Goal: Transaction & Acquisition: Subscribe to service/newsletter

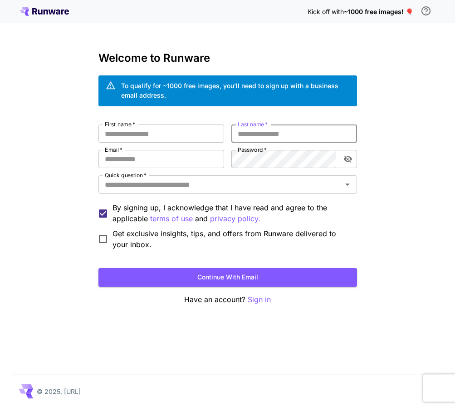
click at [258, 139] on input "Last name   *" at bounding box center [295, 133] width 126 height 18
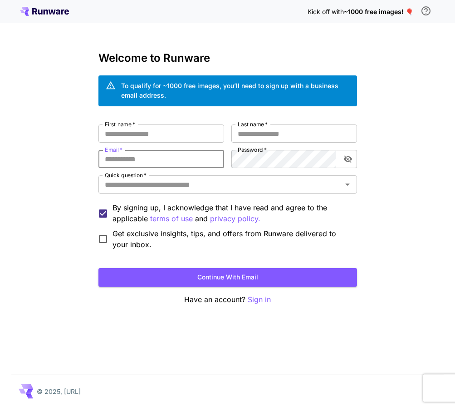
click at [159, 167] on input "Email   *" at bounding box center [162, 159] width 126 height 18
click at [162, 183] on input "Quick question   *" at bounding box center [220, 184] width 238 height 13
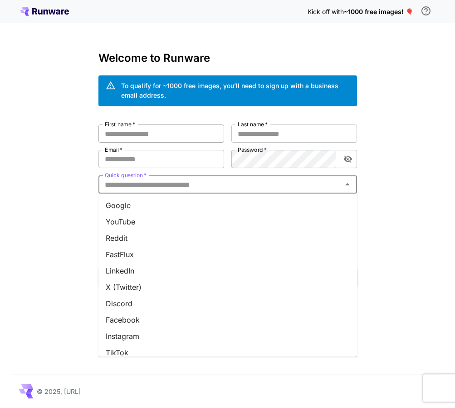
click at [167, 137] on input "First name   *" at bounding box center [162, 133] width 126 height 18
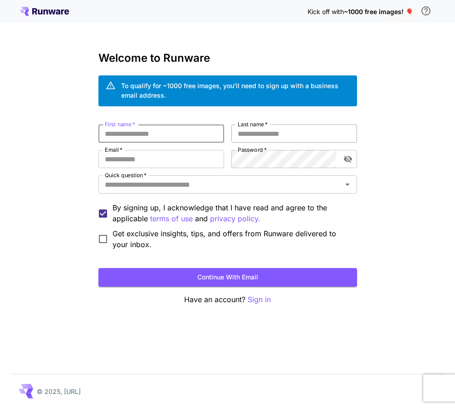
click at [248, 138] on input "Last name   *" at bounding box center [295, 133] width 126 height 18
click at [177, 131] on input "First name   *" at bounding box center [162, 133] width 126 height 18
click at [192, 158] on input "Email   *" at bounding box center [162, 159] width 126 height 18
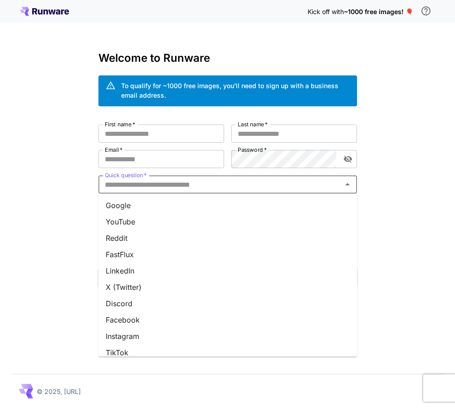
click at [197, 179] on input "Quick question   *" at bounding box center [220, 184] width 238 height 13
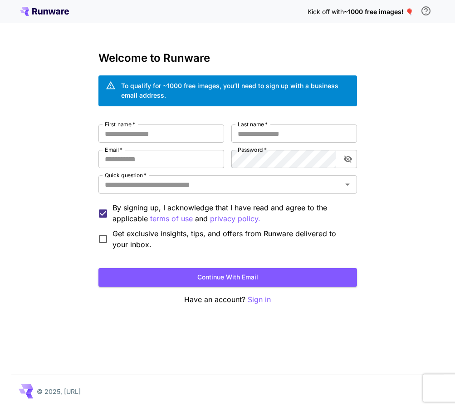
click at [390, 116] on div "Kick off with ~1000 free images! 🎈 Welcome to Runware To qualify for ~1000 free…" at bounding box center [227, 204] width 455 height 408
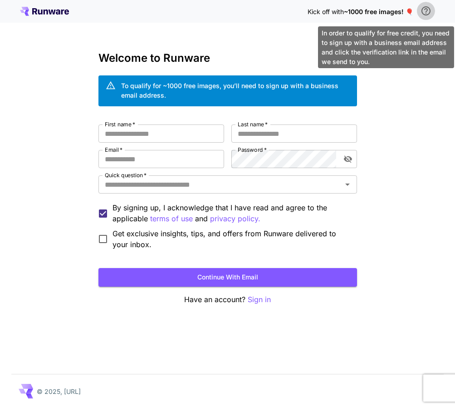
click at [427, 10] on icon "\a In order to qualify for free credit, you need to sign up with a business ema…" at bounding box center [426, 10] width 9 height 9
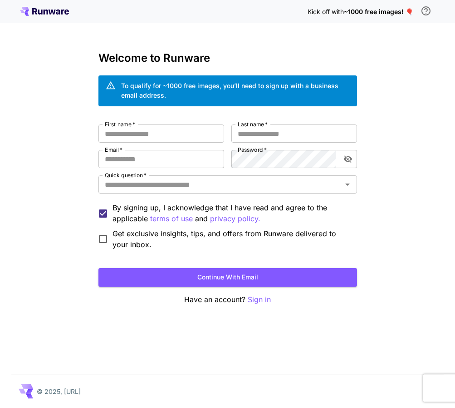
click at [422, 119] on div "Kick off with ~1000 free images! 🎈 Welcome to Runware To qualify for ~1000 free…" at bounding box center [227, 204] width 455 height 408
click at [173, 134] on input "First name   *" at bounding box center [162, 133] width 126 height 18
paste input "**********"
drag, startPoint x: 129, startPoint y: 134, endPoint x: 197, endPoint y: 131, distance: 68.2
click at [197, 131] on input "**********" at bounding box center [162, 133] width 126 height 18
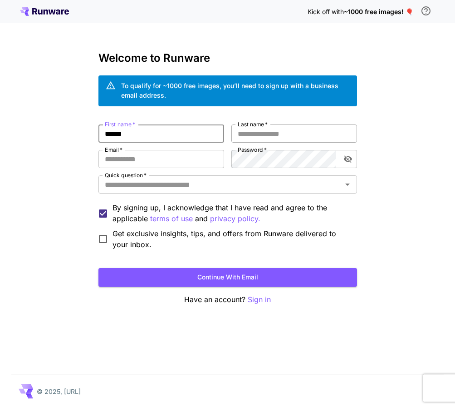
type input "******"
click at [277, 139] on input "Last name   *" at bounding box center [295, 133] width 126 height 18
paste input "**********"
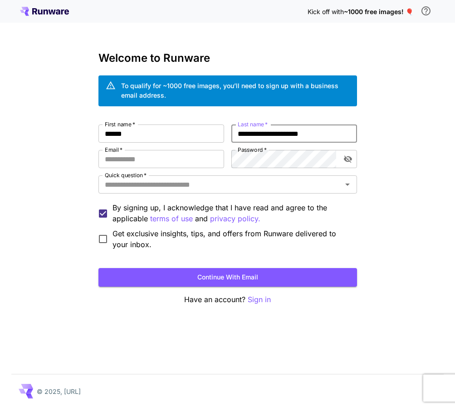
drag, startPoint x: 287, startPoint y: 134, endPoint x: 226, endPoint y: 134, distance: 61.8
click at [226, 134] on div "**********" at bounding box center [228, 186] width 259 height 125
drag, startPoint x: 268, startPoint y: 133, endPoint x: 289, endPoint y: 134, distance: 20.9
click at [289, 134] on input "**********" at bounding box center [295, 133] width 126 height 18
type input "*******"
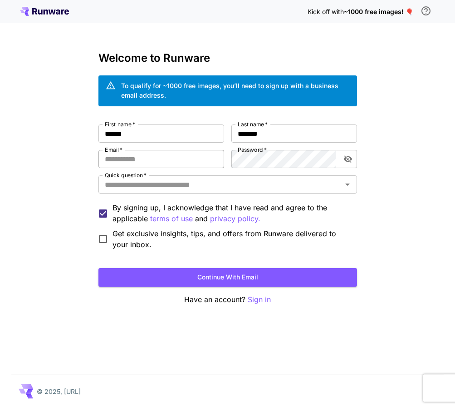
click at [151, 154] on input "Email   *" at bounding box center [162, 159] width 126 height 18
paste input "**********"
type input "**********"
click at [238, 189] on input "Quick question   *" at bounding box center [220, 184] width 238 height 13
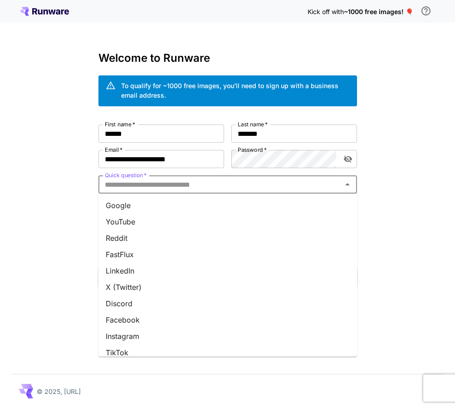
click at [188, 213] on li "Google" at bounding box center [228, 205] width 259 height 16
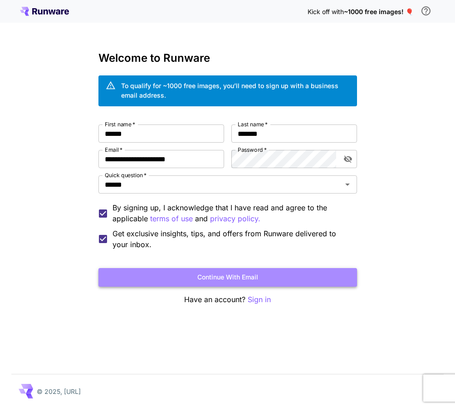
click at [229, 273] on button "Continue with email" at bounding box center [228, 277] width 259 height 19
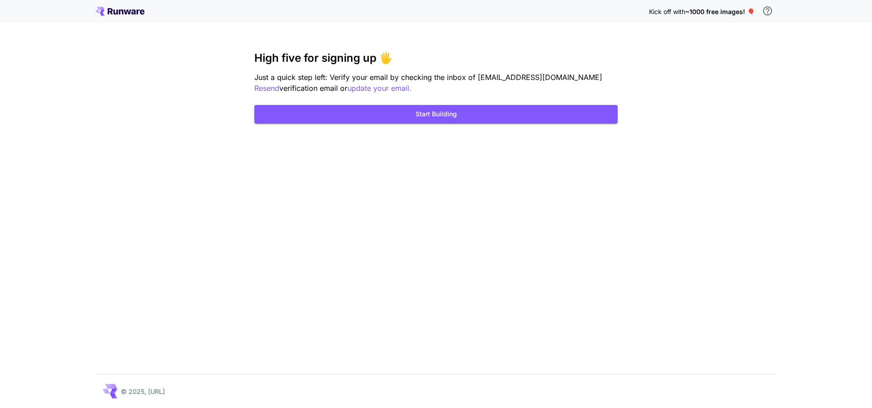
click at [455, 223] on div "Kick off with ~1000 free images! 🎈 High five for signing up 🖐️ Just a quick ste…" at bounding box center [436, 204] width 872 height 408
click at [161, 392] on p "© 2025, Runware.ai" at bounding box center [143, 391] width 44 height 10
click at [123, 16] on div "Kick off with ~1000 free images! 🎈" at bounding box center [435, 11] width 681 height 19
click at [125, 12] on icon at bounding box center [127, 12] width 7 height 5
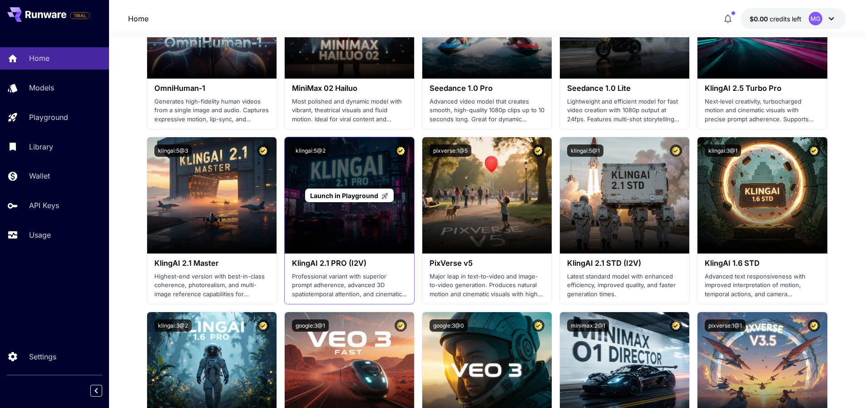
scroll to position [599, 0]
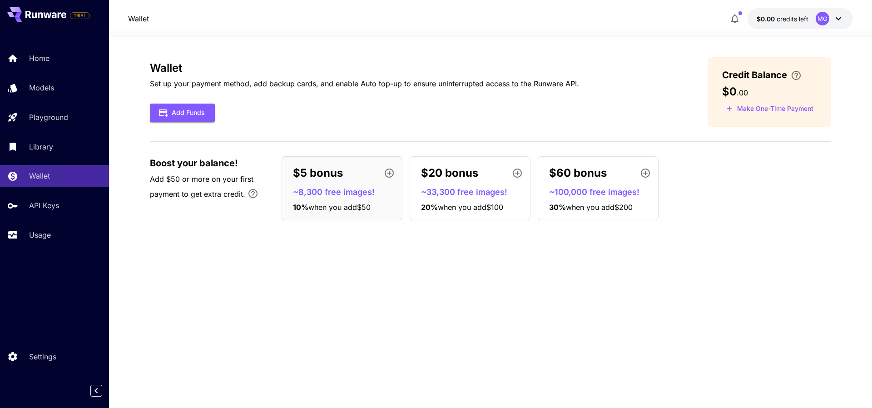
click at [208, 174] on span "Add $50 or more on your first payment to get extra credit." at bounding box center [202, 186] width 104 height 24
click at [464, 181] on p "$20 bonus" at bounding box center [449, 173] width 57 height 16
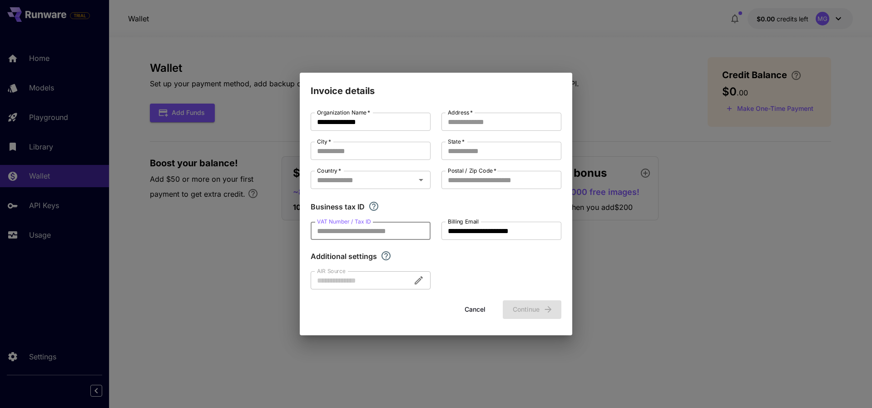
click at [387, 232] on input "VAT Number / Tax ID" at bounding box center [371, 231] width 120 height 18
click at [366, 190] on div "Country   * Country   *" at bounding box center [371, 181] width 120 height 20
click at [472, 314] on button "Cancel" at bounding box center [475, 309] width 41 height 19
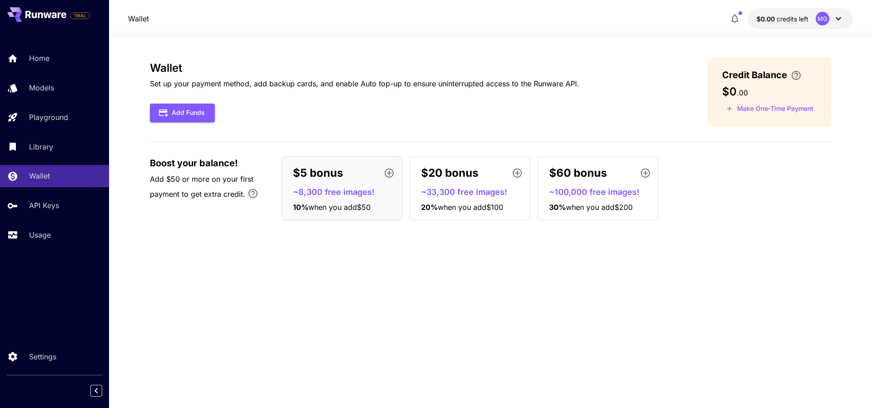
click at [789, 99] on div "Credit Balance $0 . 00 Make One-Time Payment" at bounding box center [770, 91] width 124 height 69
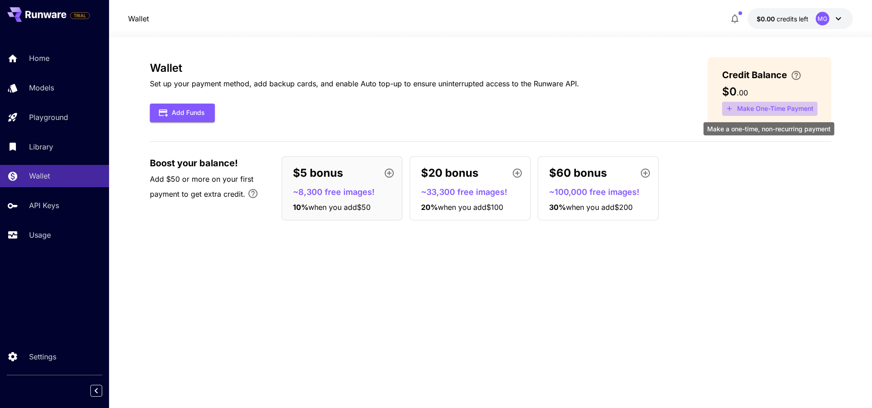
click at [778, 108] on button "Make One-Time Payment" at bounding box center [769, 109] width 95 height 14
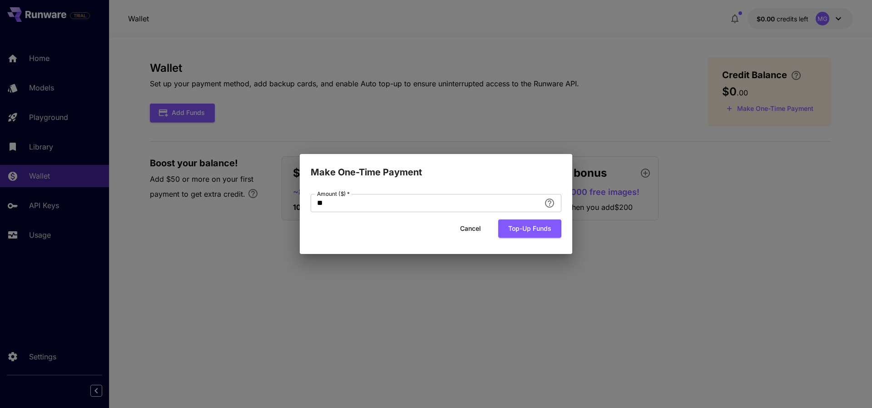
click at [469, 228] on button "Cancel" at bounding box center [470, 228] width 41 height 19
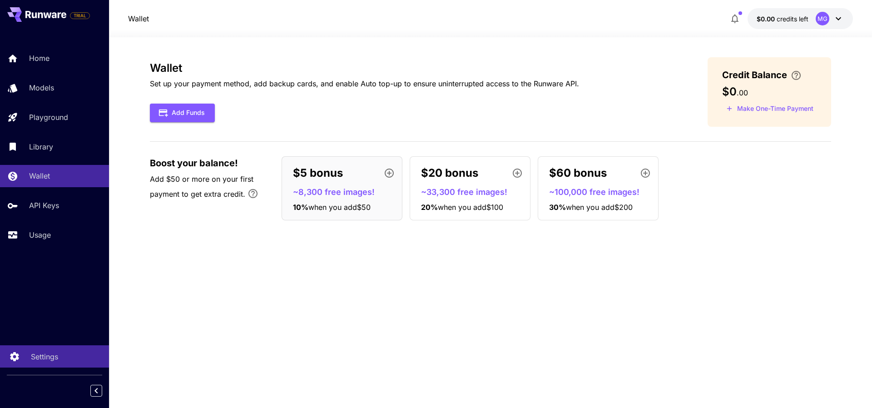
click at [37, 357] on p "Settings" at bounding box center [44, 356] width 27 height 11
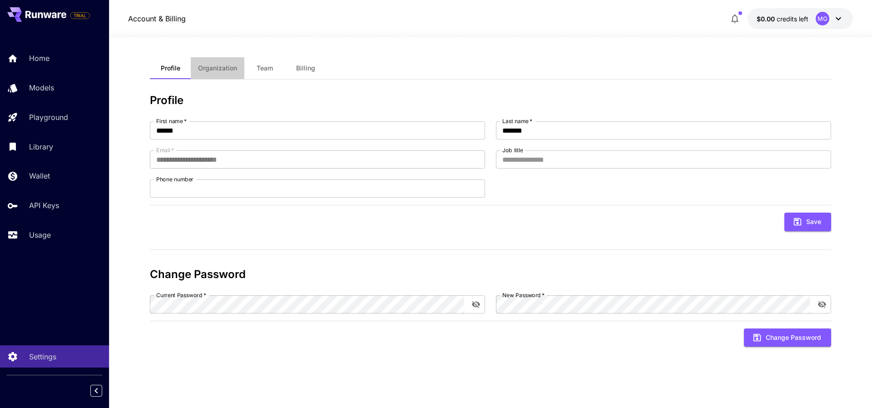
click at [218, 68] on span "Organization" at bounding box center [217, 68] width 39 height 8
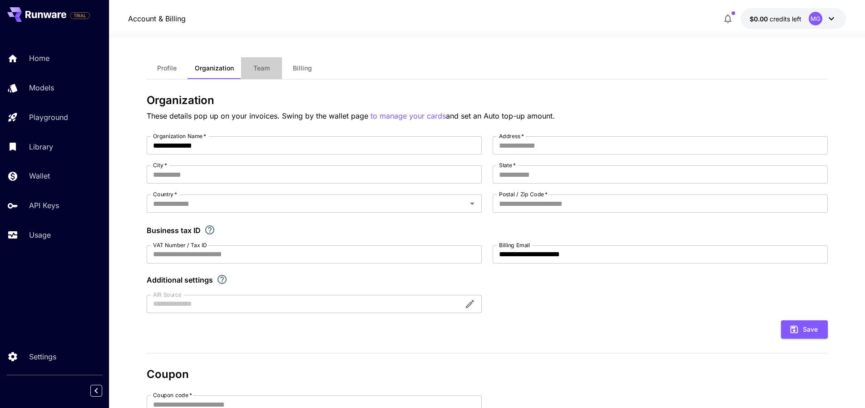
click at [267, 63] on button "Team" at bounding box center [261, 68] width 41 height 22
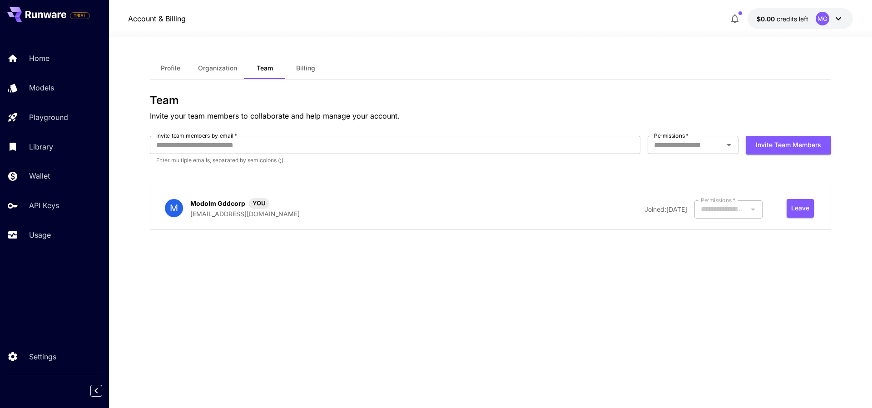
click at [302, 70] on span "Billing" at bounding box center [305, 68] width 19 height 8
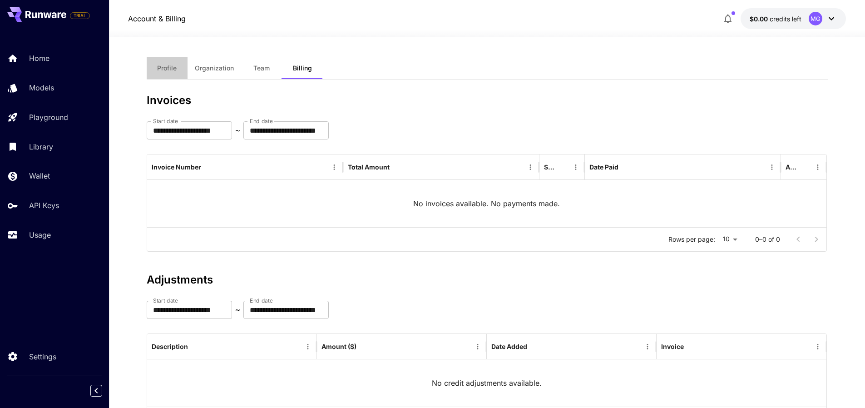
click at [171, 63] on button "Profile" at bounding box center [167, 68] width 41 height 22
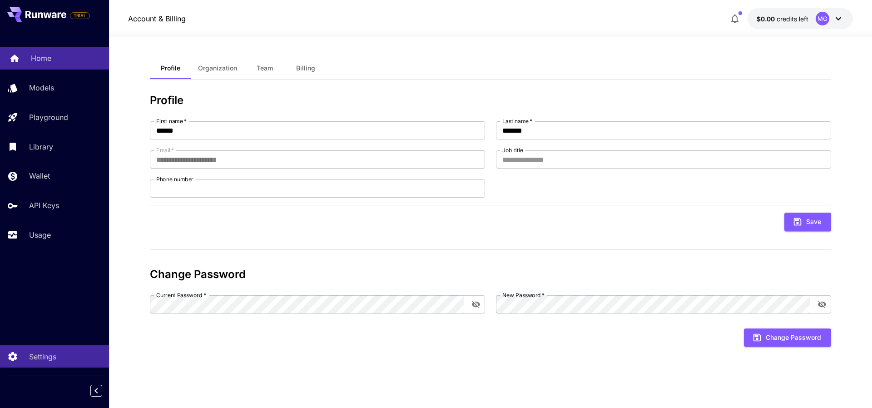
click at [54, 58] on div "Home" at bounding box center [66, 58] width 71 height 11
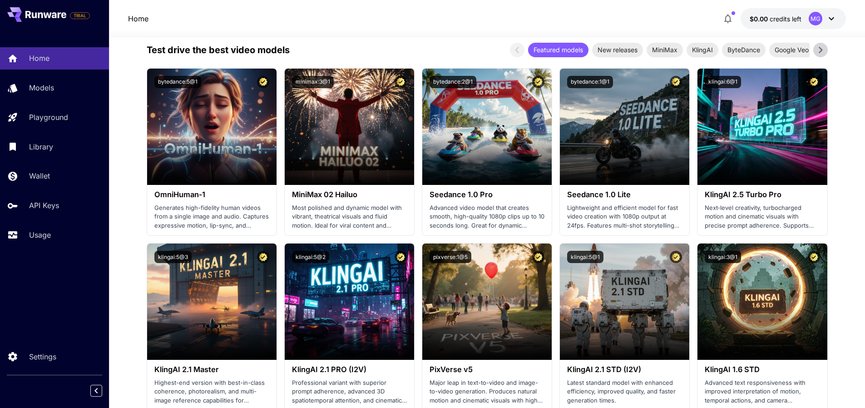
scroll to position [327, 0]
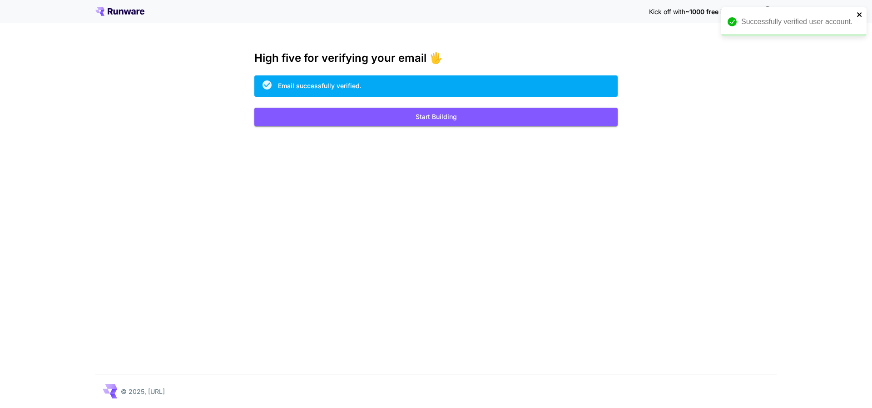
click at [856, 12] on icon "close" at bounding box center [859, 14] width 6 height 7
click at [449, 125] on button "Start Building" at bounding box center [435, 117] width 363 height 19
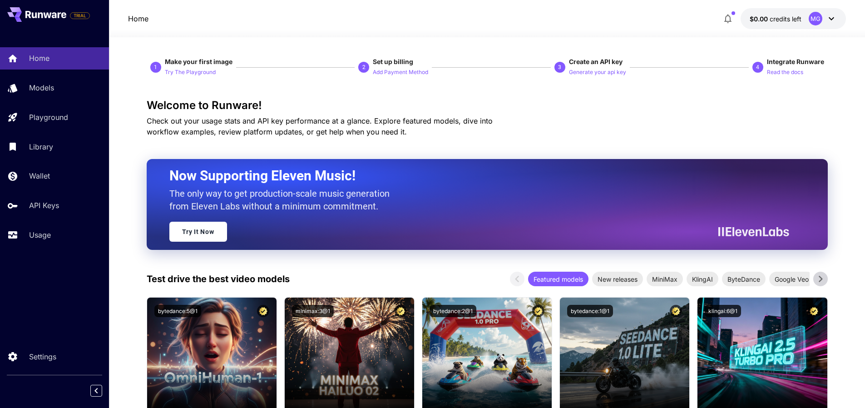
click at [762, 23] on p "$0.00 credits left" at bounding box center [776, 19] width 52 height 10
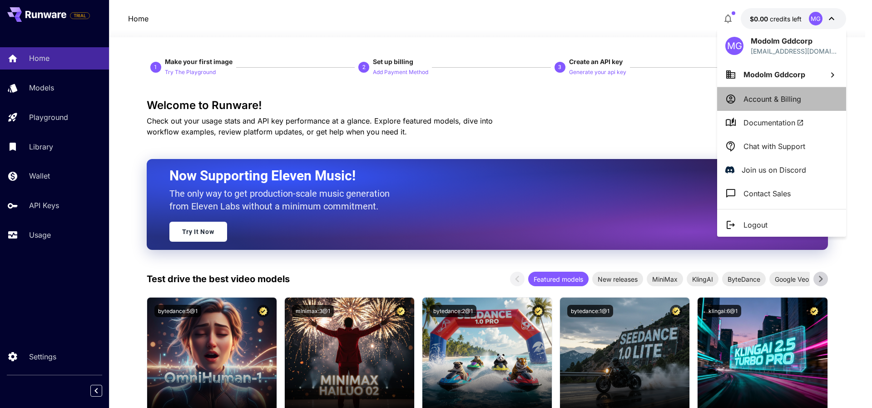
click at [764, 102] on p "Account & Billing" at bounding box center [772, 99] width 58 height 11
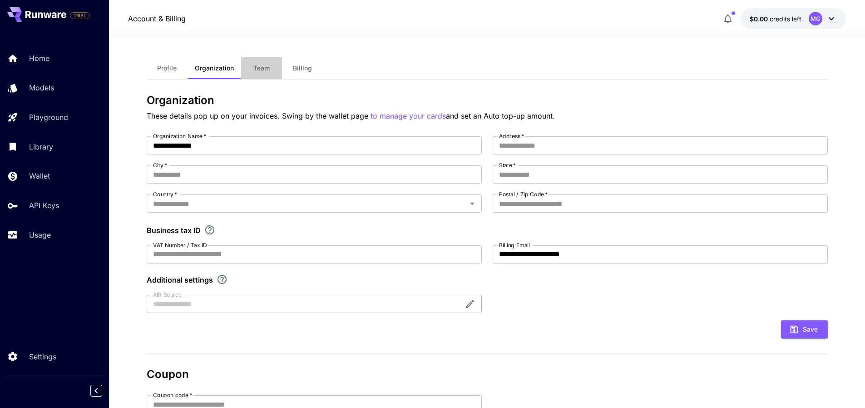
click at [261, 68] on span "Team" at bounding box center [261, 68] width 16 height 8
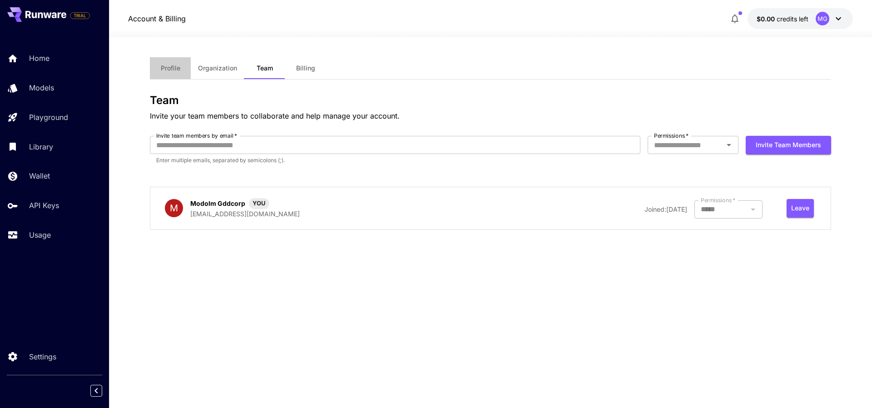
click at [170, 72] on button "Profile" at bounding box center [170, 68] width 41 height 22
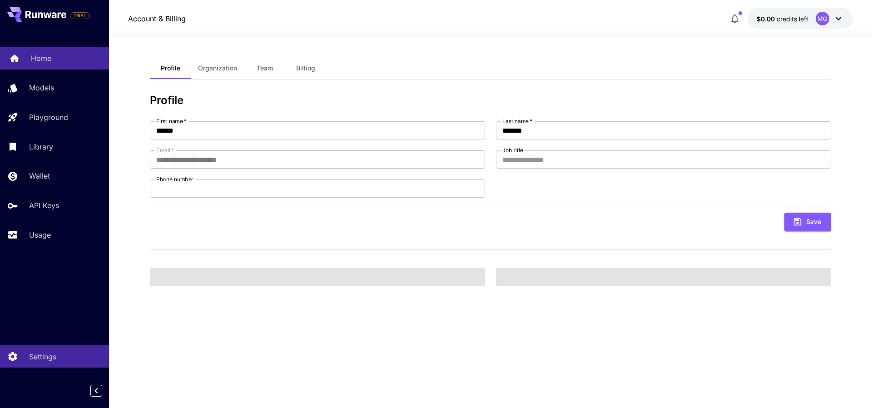
click at [61, 57] on div "Home" at bounding box center [66, 58] width 71 height 11
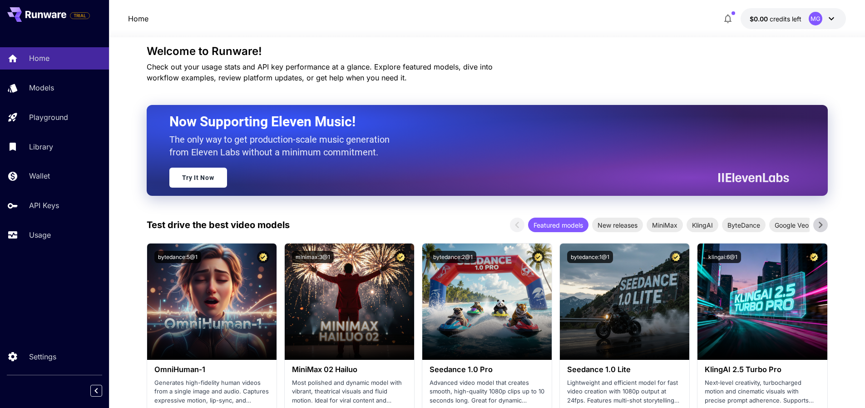
scroll to position [54, 0]
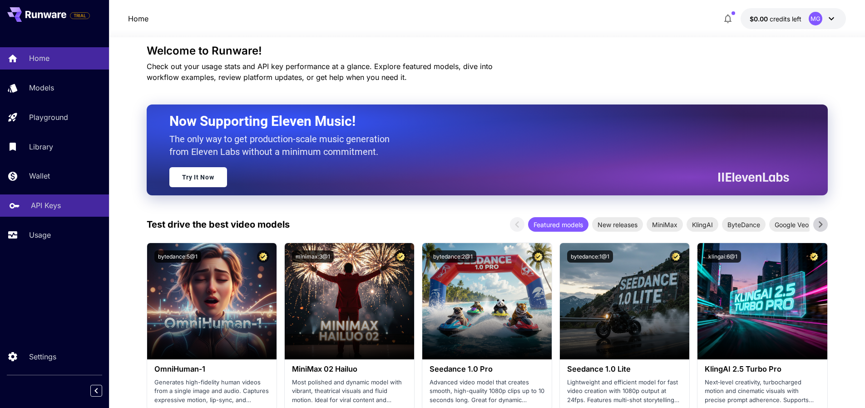
click at [59, 206] on p "API Keys" at bounding box center [46, 205] width 30 height 11
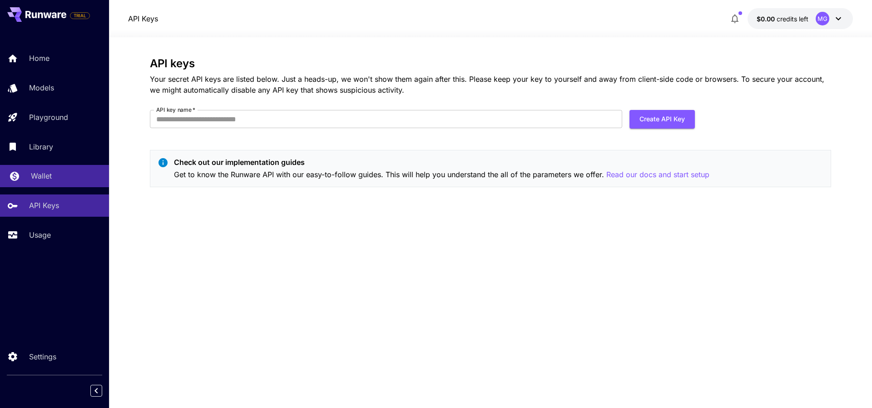
click at [67, 173] on div "Wallet" at bounding box center [66, 175] width 71 height 11
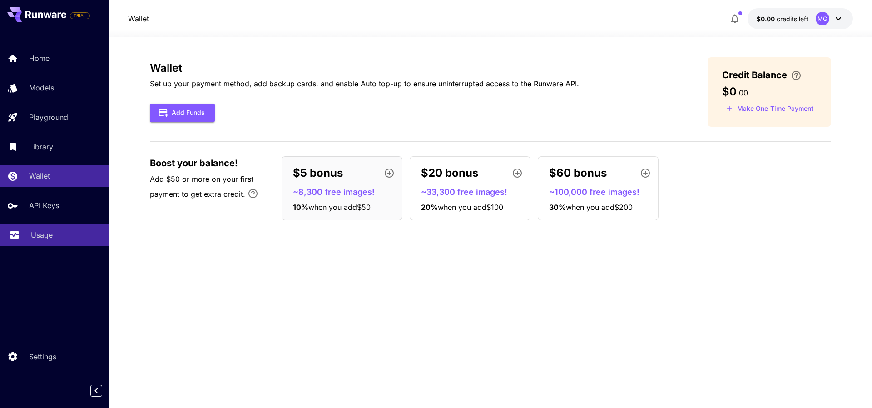
click at [58, 240] on link "Usage" at bounding box center [54, 235] width 109 height 22
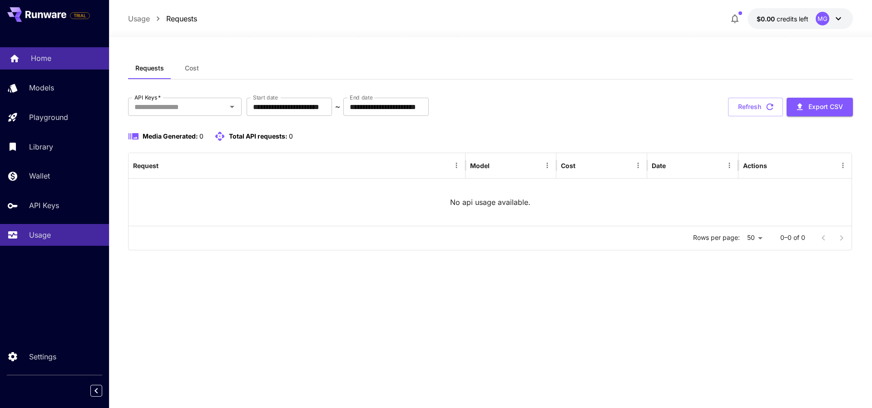
click at [64, 65] on link "Home" at bounding box center [54, 58] width 109 height 22
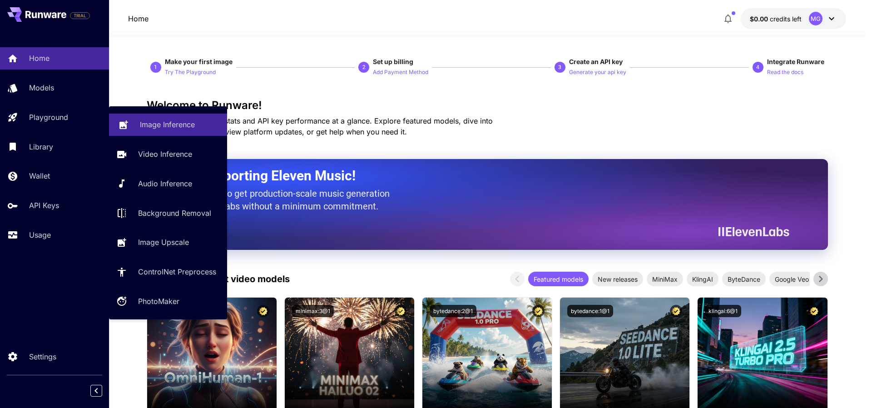
click at [174, 128] on p "Image Inference" at bounding box center [167, 124] width 55 height 11
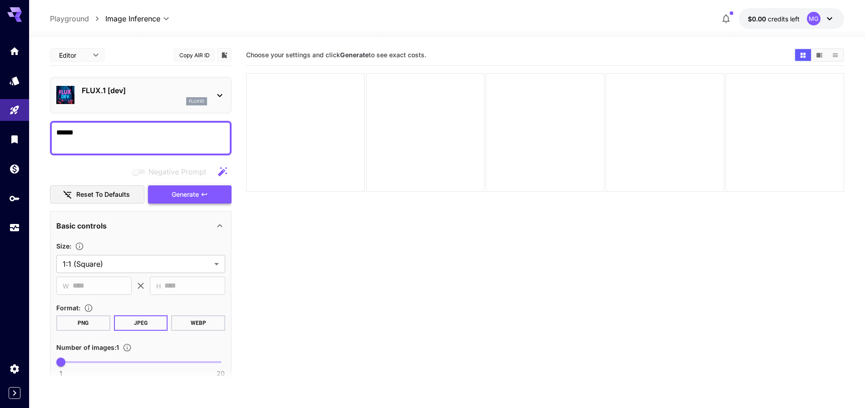
type textarea "******"
click at [182, 192] on span "Generate" at bounding box center [185, 194] width 27 height 11
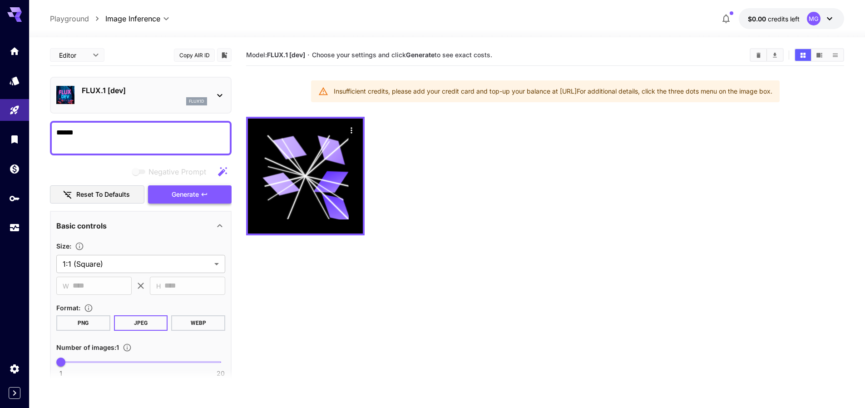
click at [182, 192] on span "Generate" at bounding box center [185, 194] width 27 height 11
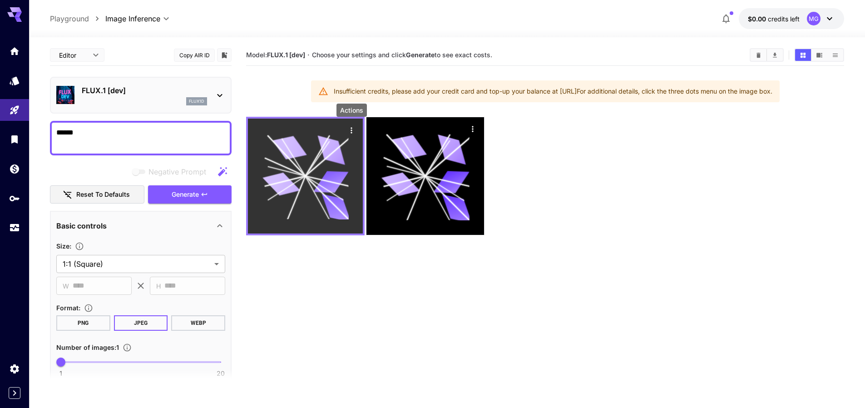
click at [351, 132] on icon "Actions" at bounding box center [351, 130] width 1 height 6
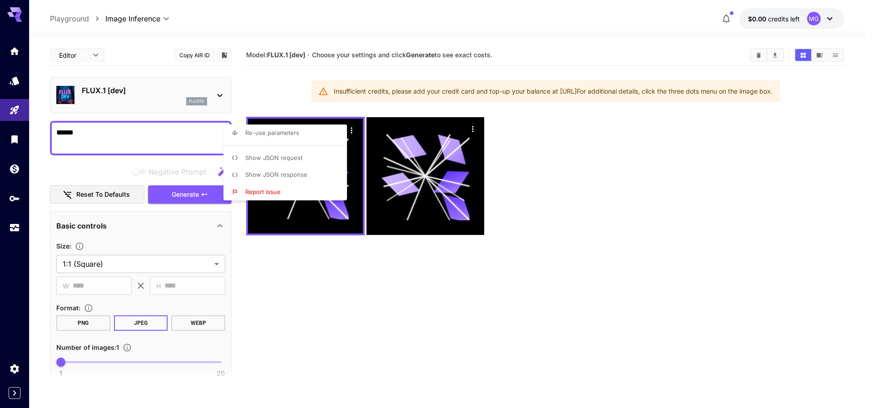
click at [323, 301] on div at bounding box center [436, 204] width 872 height 408
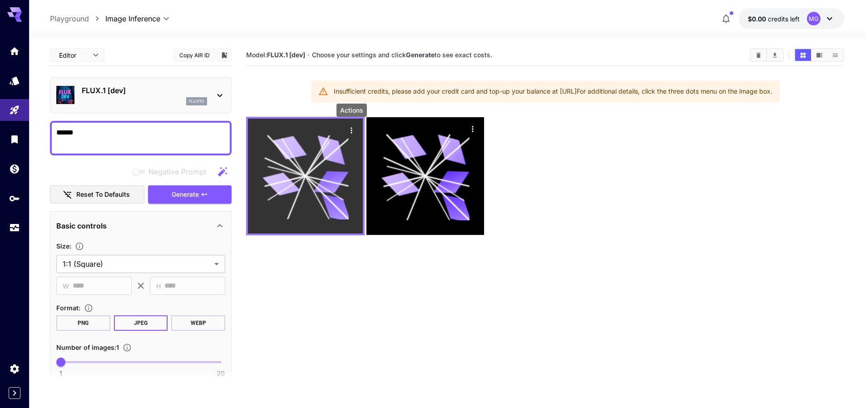
click at [351, 132] on icon "Actions" at bounding box center [351, 130] width 9 height 9
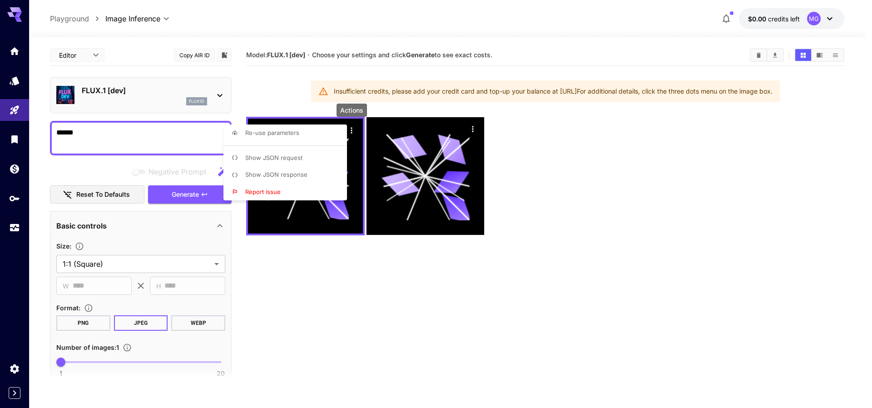
click at [285, 158] on span "Show JSON request" at bounding box center [273, 157] width 57 height 7
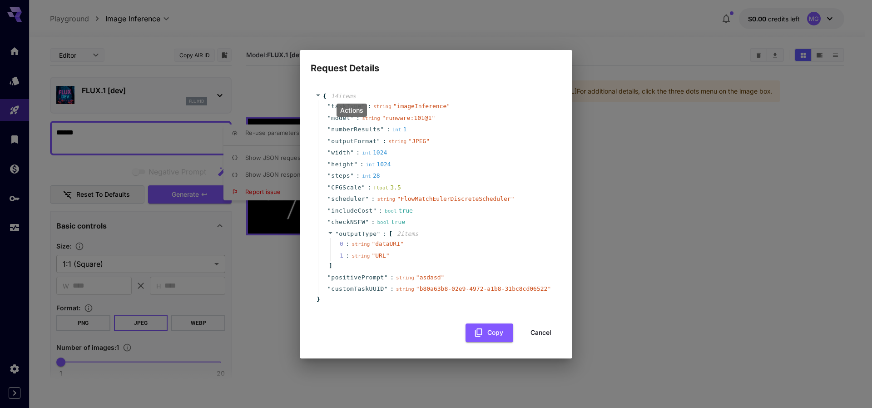
click at [462, 165] on div "" height " : int 1024" at bounding box center [437, 164] width 239 height 12
click at [541, 341] on button "Cancel" at bounding box center [540, 332] width 41 height 19
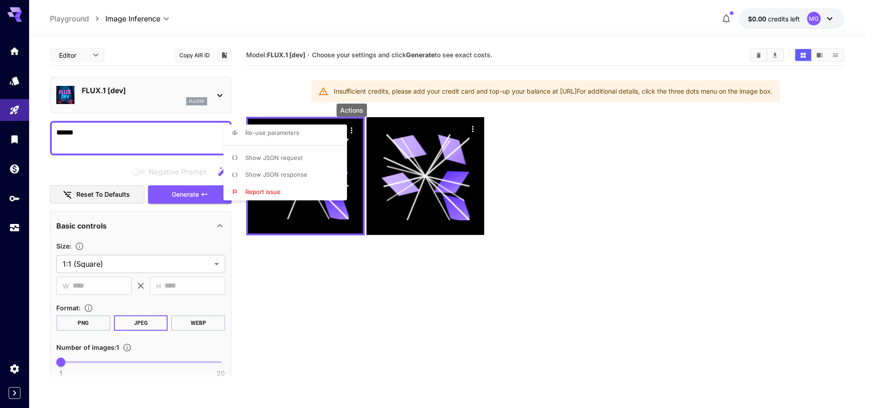
click at [287, 174] on span "Show JSON response" at bounding box center [276, 174] width 62 height 7
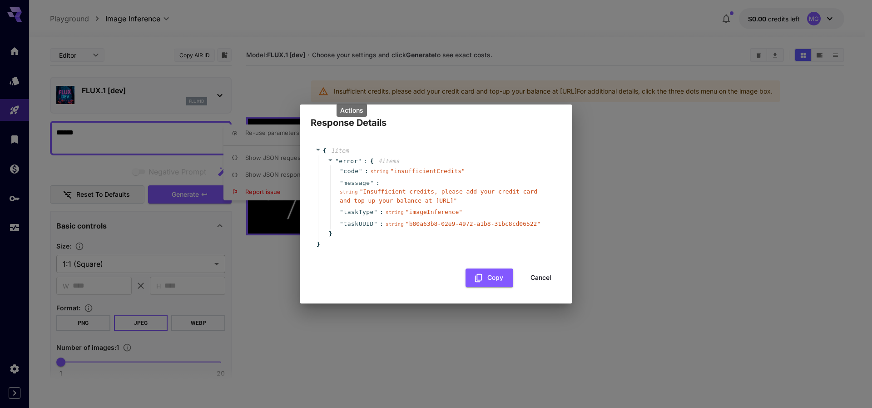
click at [548, 279] on button "Cancel" at bounding box center [540, 277] width 41 height 19
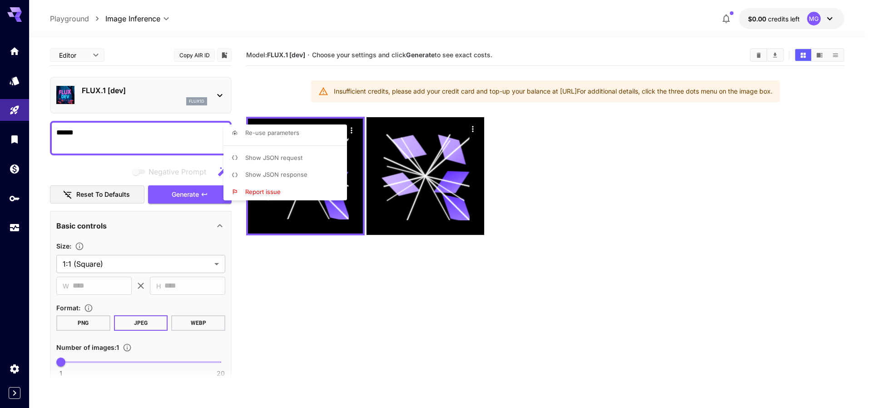
click at [787, 17] on div at bounding box center [436, 204] width 872 height 408
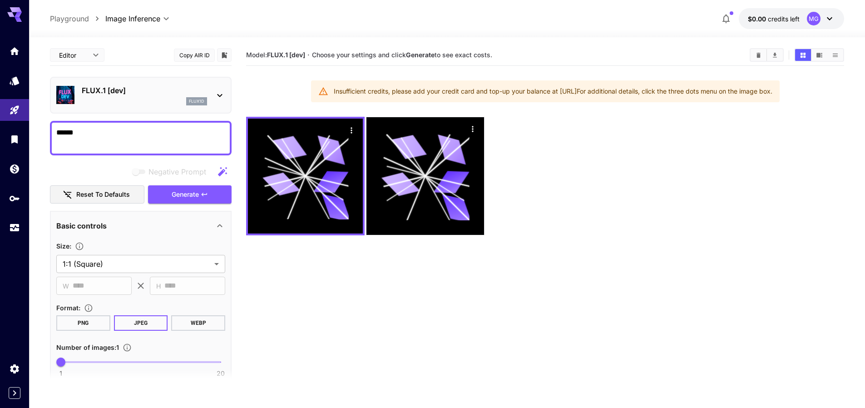
click at [813, 16] on div "MG" at bounding box center [814, 19] width 14 height 14
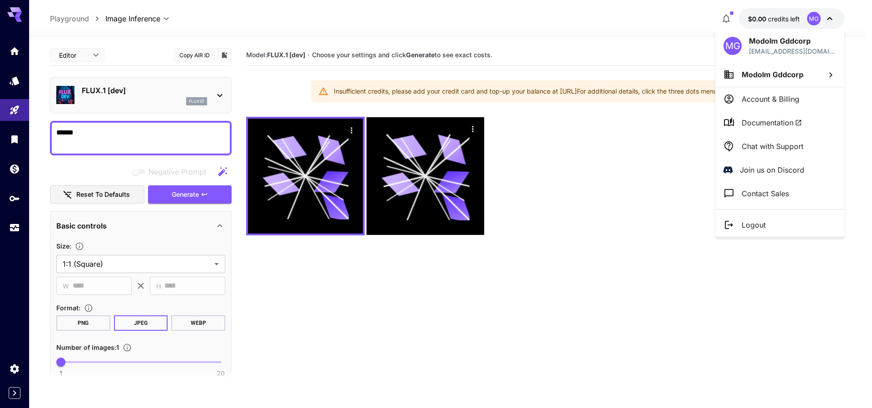
click at [813, 16] on div at bounding box center [436, 204] width 872 height 408
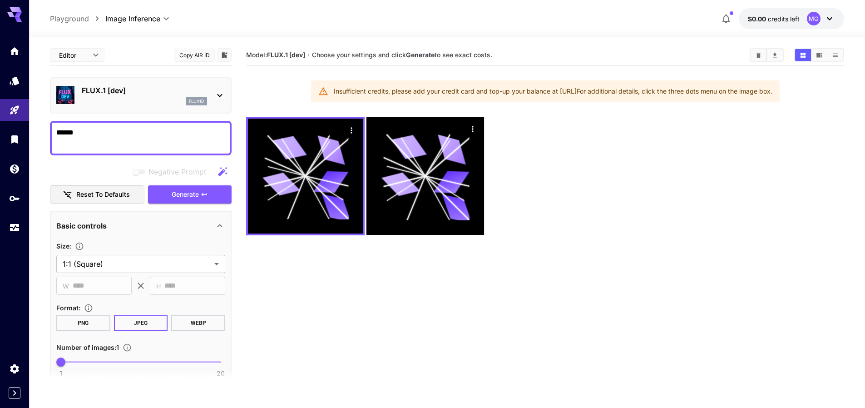
click at [577, 188] on div at bounding box center [545, 176] width 598 height 119
click at [192, 60] on button "Copy AIR ID" at bounding box center [194, 55] width 41 height 13
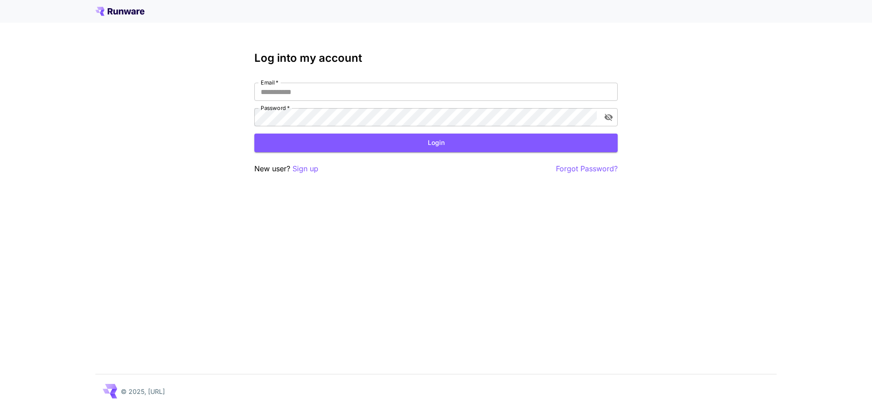
click at [126, 12] on icon at bounding box center [119, 11] width 49 height 9
click at [124, 8] on icon at bounding box center [119, 11] width 49 height 9
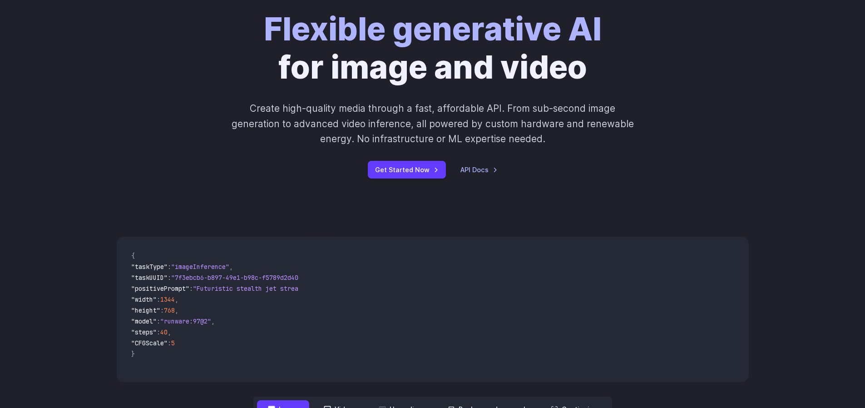
scroll to position [218, 0]
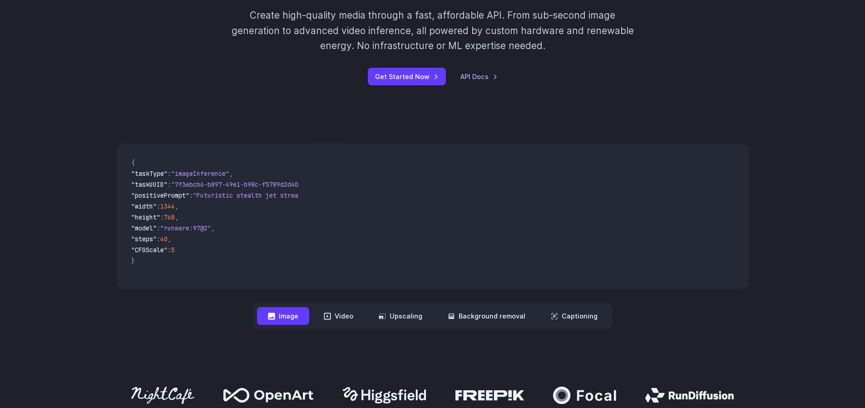
drag, startPoint x: 208, startPoint y: 252, endPoint x: 194, endPoint y: 203, distance: 50.2
click at [194, 203] on code "{ "taskType" : "imageInference" , "taskUUID" : "7f3ebcb6-b897-49e1-b98c-f5789d2…" at bounding box center [211, 216] width 175 height 131
click at [271, 247] on span ""CFGScale" : 5" at bounding box center [211, 250] width 161 height 11
click at [339, 311] on button "Video" at bounding box center [338, 316] width 51 height 18
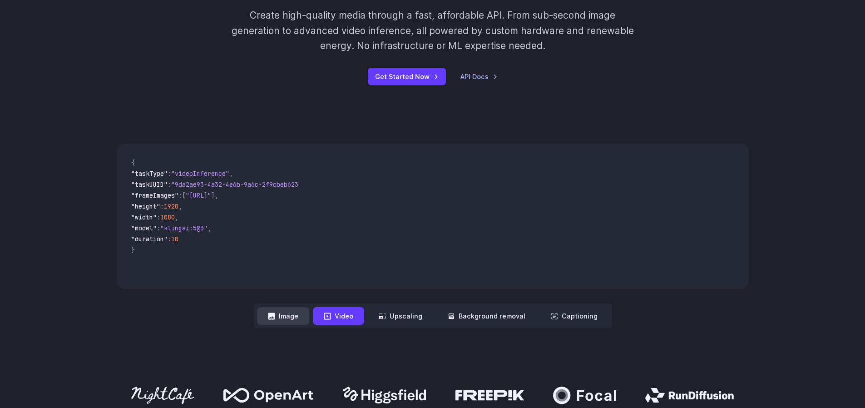
click at [293, 313] on button "Image" at bounding box center [283, 316] width 52 height 18
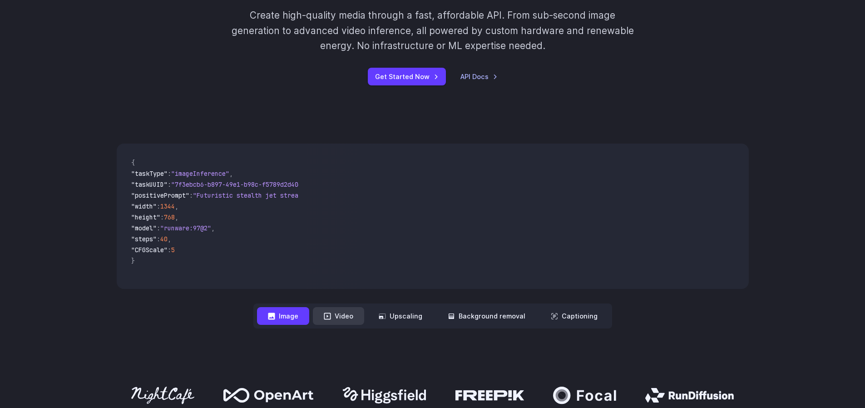
click at [329, 315] on icon at bounding box center [327, 315] width 7 height 7
click at [408, 322] on button "Upscaling" at bounding box center [400, 316] width 65 height 18
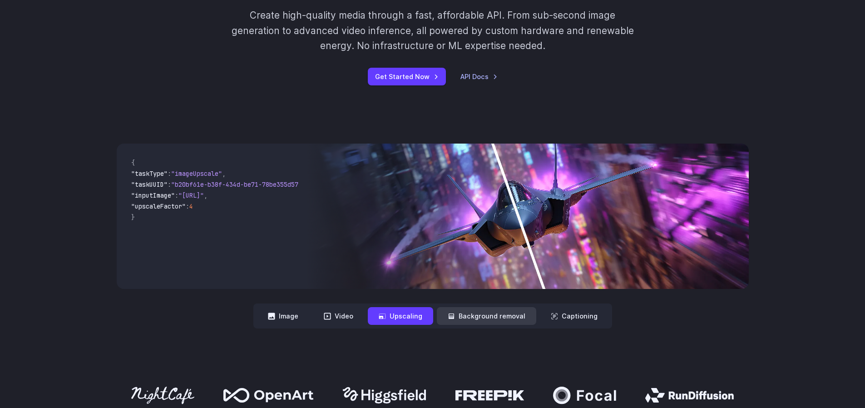
click at [462, 314] on button "Background removal" at bounding box center [486, 316] width 99 height 18
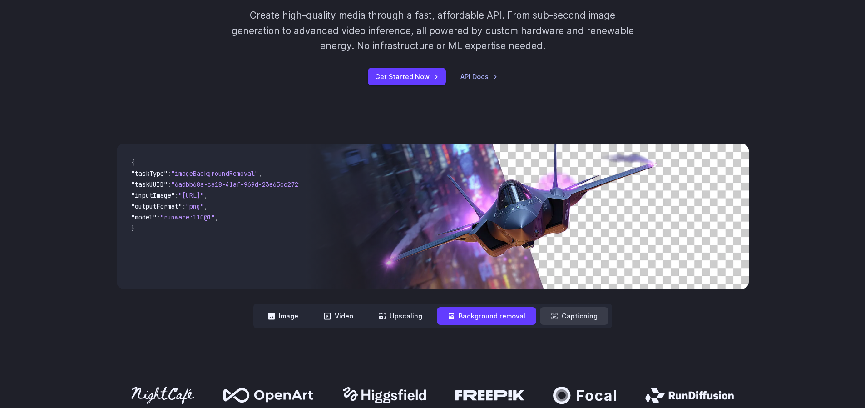
click at [566, 319] on button "Captioning" at bounding box center [574, 316] width 69 height 18
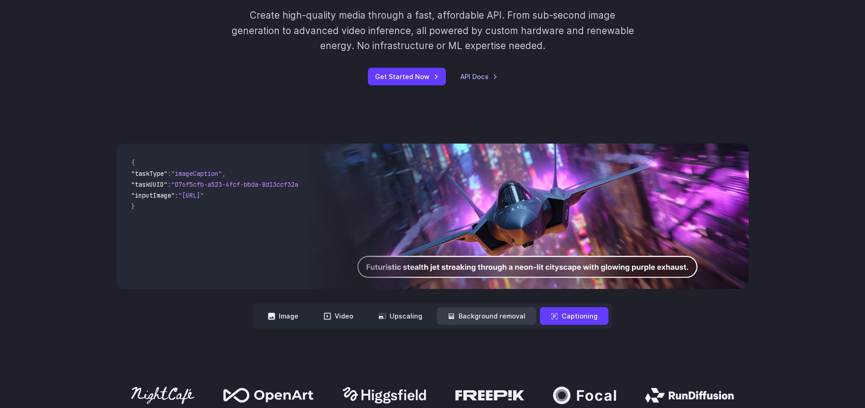
click at [504, 317] on button "Background removal" at bounding box center [486, 316] width 99 height 18
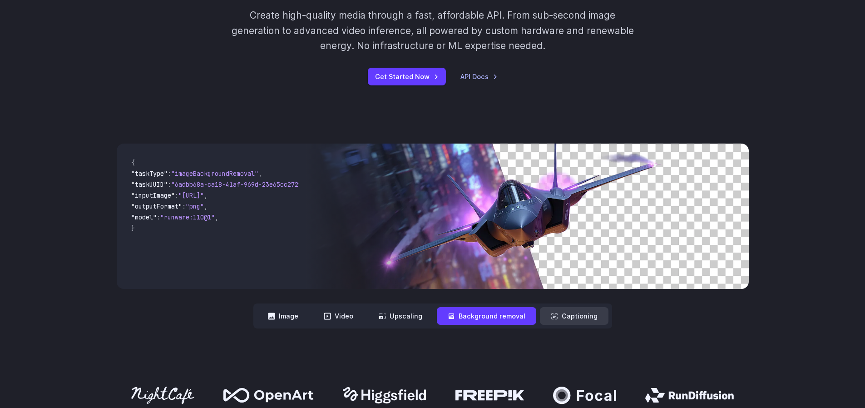
click at [565, 315] on button "Captioning" at bounding box center [574, 316] width 69 height 18
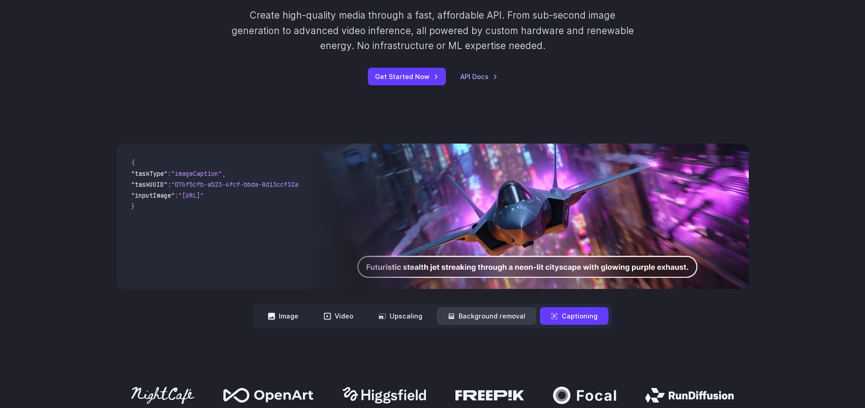
click at [520, 312] on button "Background removal" at bounding box center [486, 316] width 99 height 18
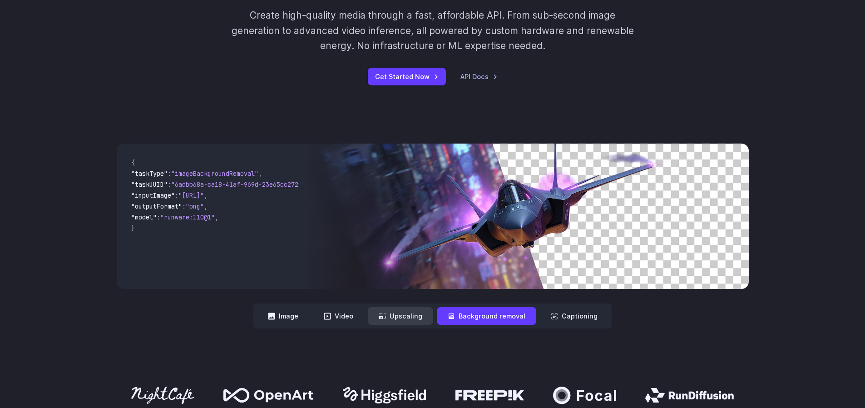
click at [411, 313] on button "Upscaling" at bounding box center [400, 316] width 65 height 18
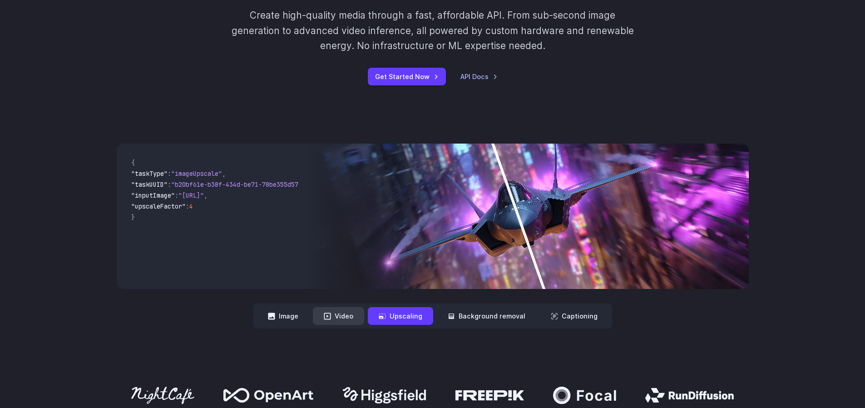
click at [343, 315] on button "Video" at bounding box center [338, 316] width 51 height 18
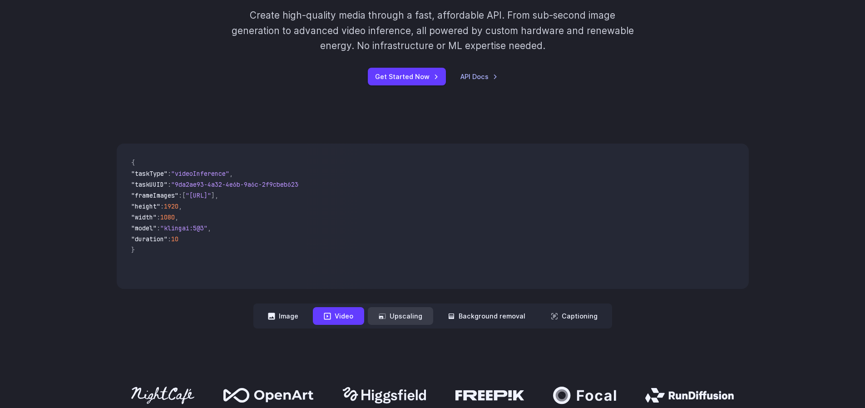
click at [409, 322] on button "Upscaling" at bounding box center [400, 316] width 65 height 18
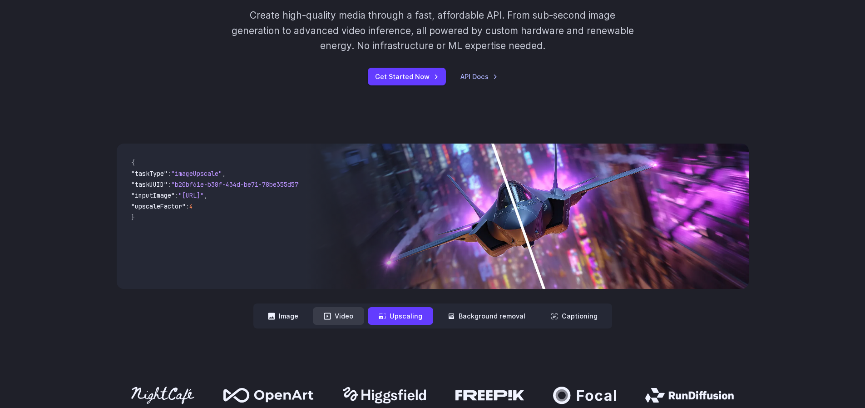
click at [345, 317] on button "Video" at bounding box center [338, 316] width 51 height 18
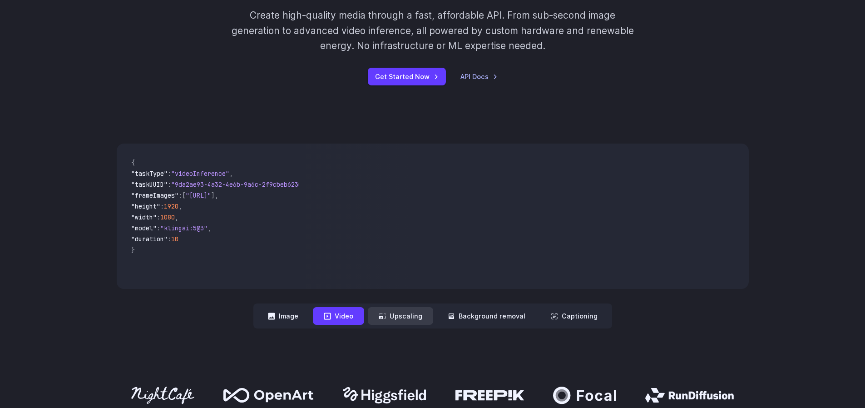
click at [393, 316] on button "Upscaling" at bounding box center [400, 316] width 65 height 18
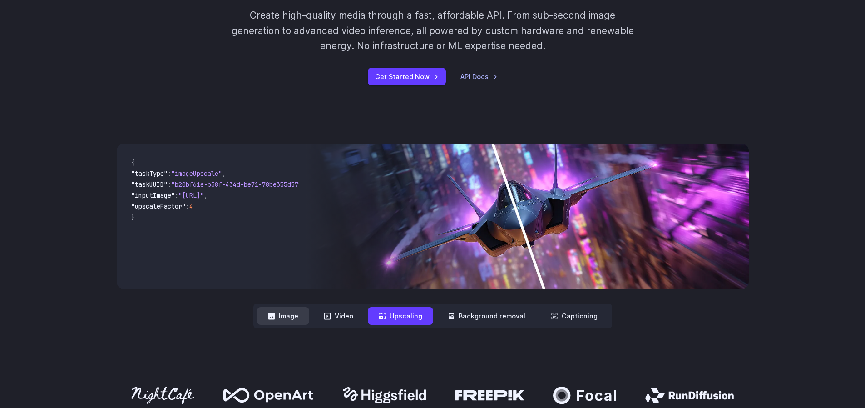
click at [298, 321] on button "Image" at bounding box center [283, 316] width 52 height 18
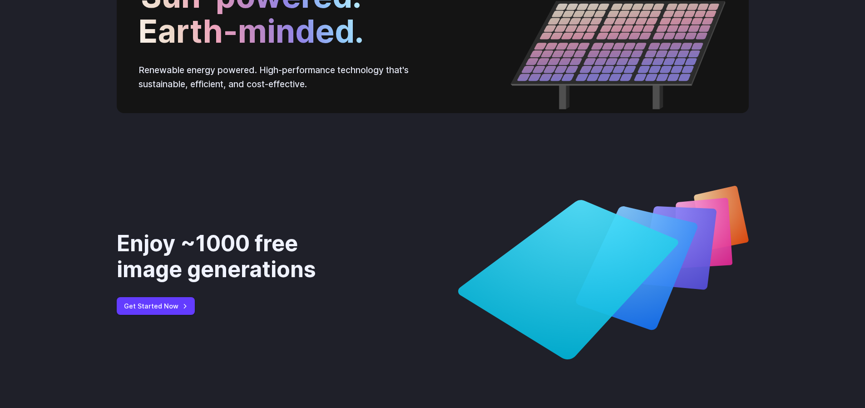
scroll to position [3488, 0]
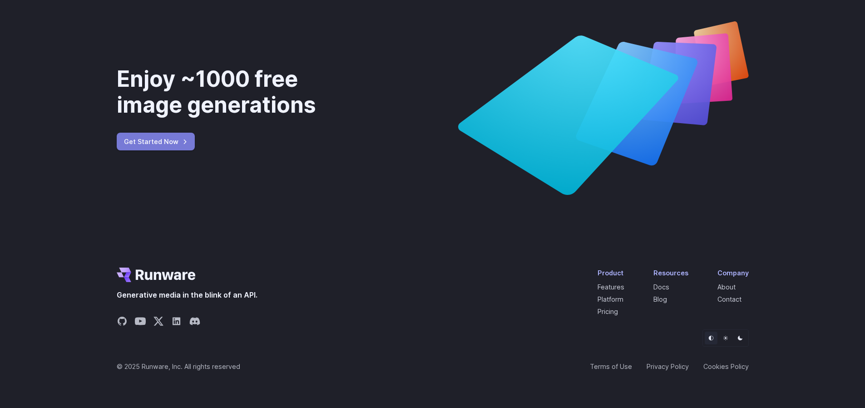
click at [147, 147] on link "Get Started Now" at bounding box center [156, 142] width 78 height 18
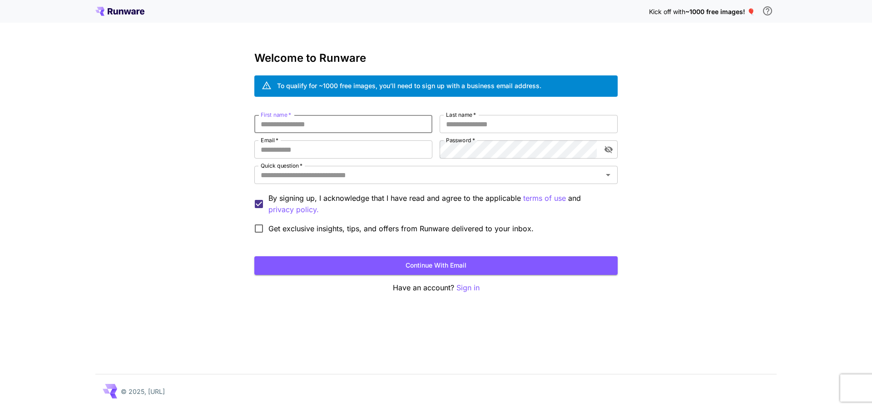
click at [324, 122] on input "First name   *" at bounding box center [343, 124] width 178 height 18
click at [488, 131] on input "Last name   *" at bounding box center [529, 124] width 178 height 18
click at [373, 151] on input "Email   *" at bounding box center [343, 149] width 178 height 18
click at [351, 181] on div "Quick question   *" at bounding box center [435, 175] width 363 height 18
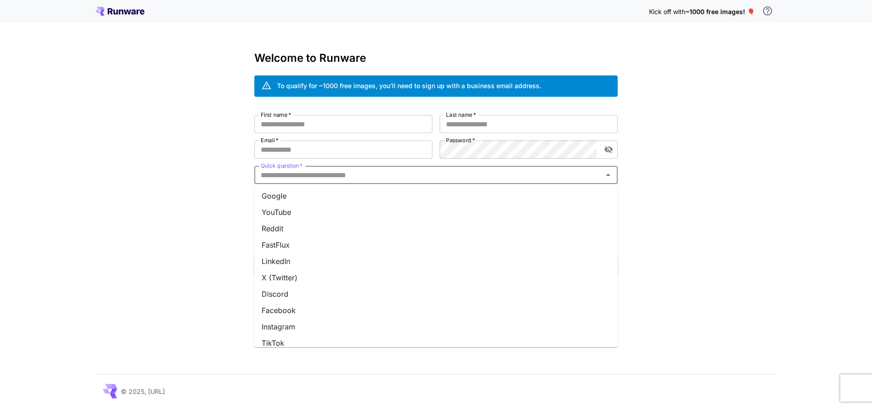
click at [325, 204] on li "YouTube" at bounding box center [435, 212] width 363 height 16
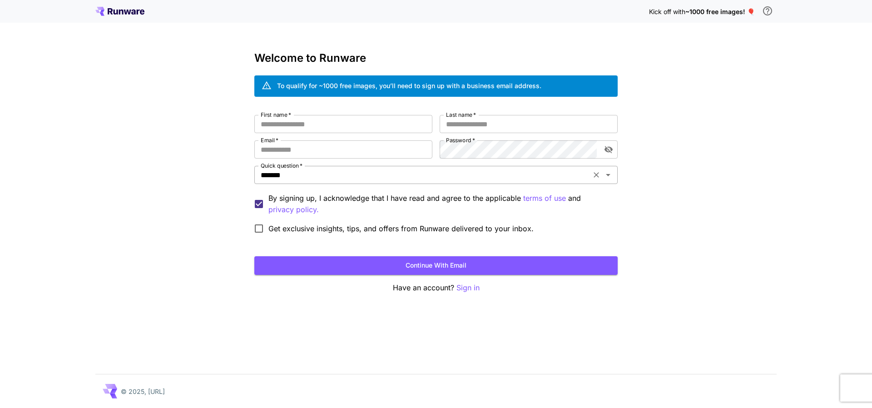
click at [344, 175] on input "*******" at bounding box center [422, 174] width 331 height 13
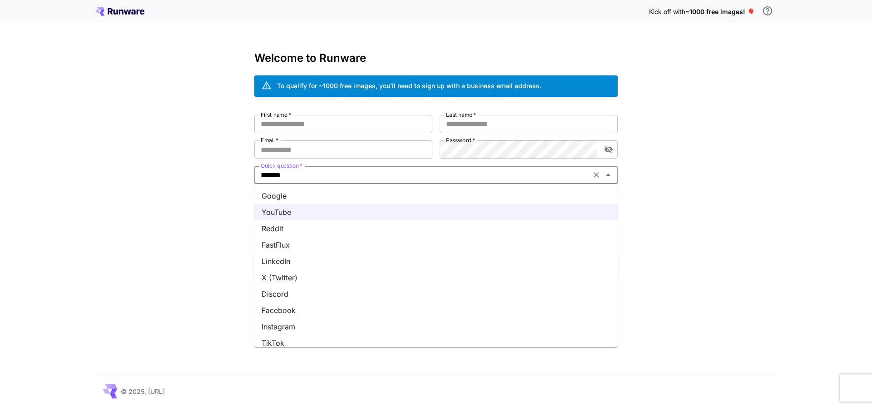
click at [302, 230] on li "Reddit" at bounding box center [435, 228] width 363 height 16
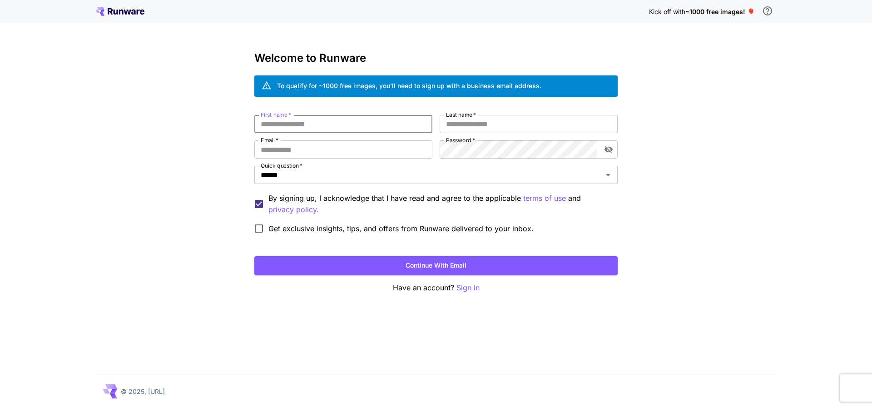
click at [320, 129] on input "First name   *" at bounding box center [343, 124] width 178 height 18
paste input "**********"
drag, startPoint x: 284, startPoint y: 126, endPoint x: 368, endPoint y: 126, distance: 84.0
click at [368, 126] on input "**********" at bounding box center [343, 124] width 178 height 18
type input "*******"
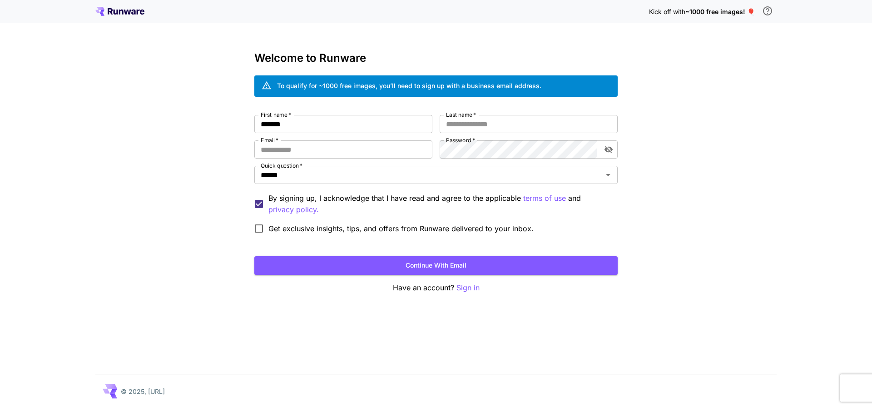
click at [465, 134] on div "First name   * ******* First name   * Last name   * Last name   * Email   * Ema…" at bounding box center [435, 176] width 363 height 123
click at [460, 128] on input "Last name   *" at bounding box center [529, 124] width 178 height 18
paste input "**********"
drag, startPoint x: 488, startPoint y: 124, endPoint x: 423, endPoint y: 124, distance: 65.4
click at [423, 124] on div "**********" at bounding box center [435, 176] width 363 height 123
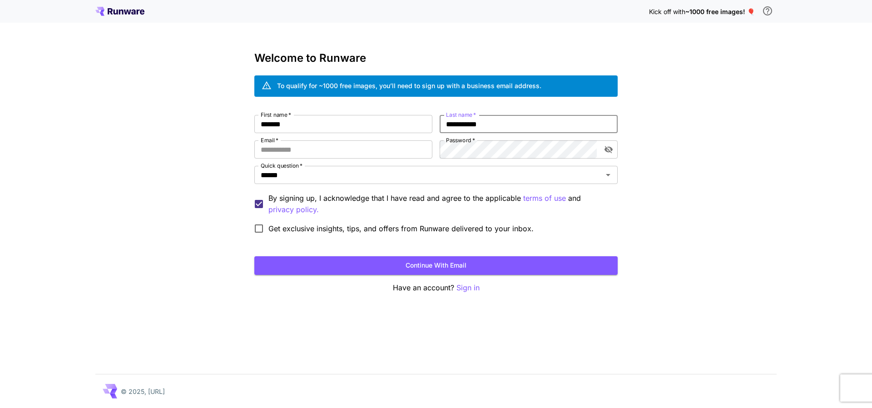
drag, startPoint x: 475, startPoint y: 124, endPoint x: 508, endPoint y: 125, distance: 32.7
click at [508, 125] on input "**********" at bounding box center [529, 124] width 178 height 18
type input "*******"
click at [411, 150] on input "Email   *" at bounding box center [343, 149] width 178 height 18
paste input "**********"
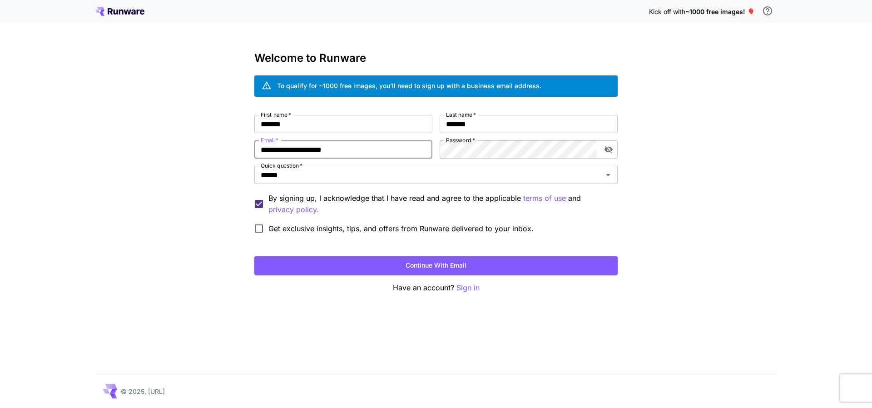
type input "**********"
click at [322, 231] on span "Get exclusive insights, tips, and offers from Runware delivered to your inbox." at bounding box center [400, 228] width 265 height 11
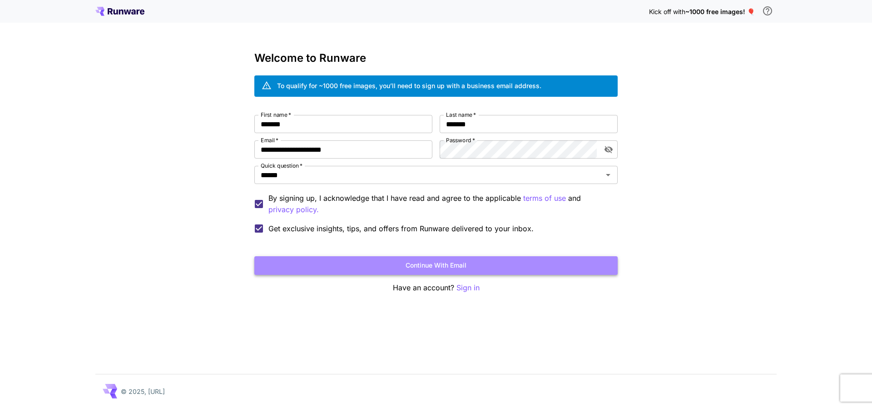
click at [343, 264] on button "Continue with email" at bounding box center [435, 265] width 363 height 19
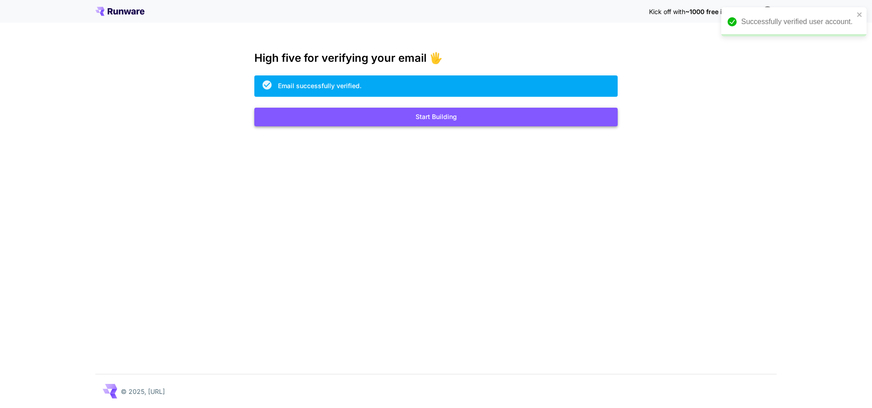
click at [378, 112] on button "Start Building" at bounding box center [435, 117] width 363 height 19
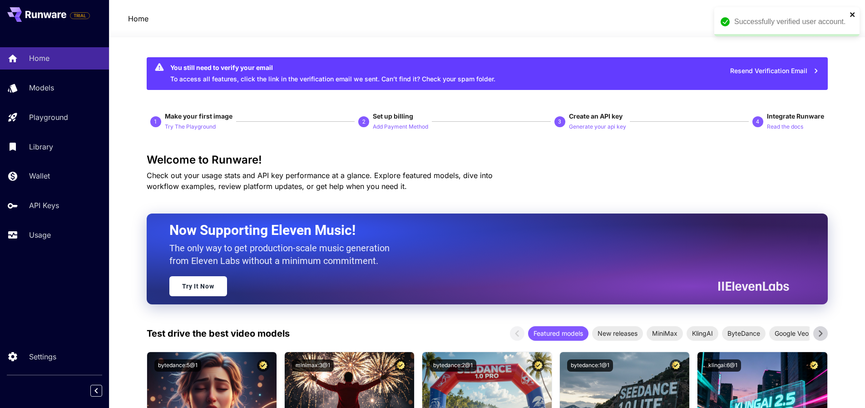
click at [855, 16] on icon "close" at bounding box center [853, 14] width 6 height 7
click at [769, 21] on span "$0.00" at bounding box center [760, 19] width 20 height 8
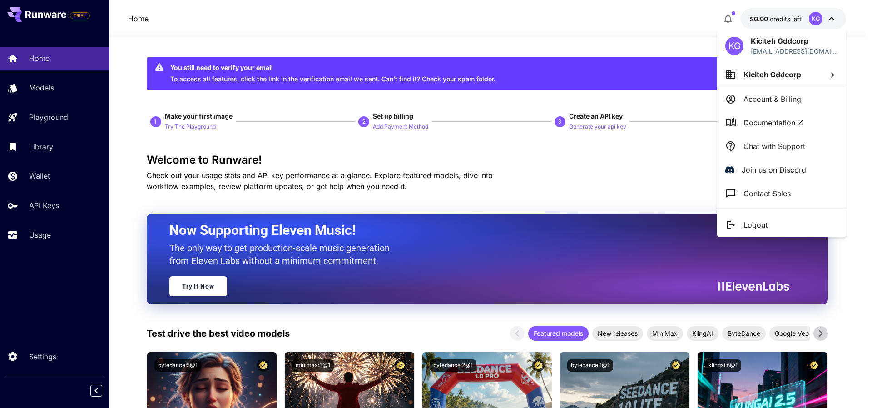
click at [768, 21] on div at bounding box center [436, 204] width 872 height 408
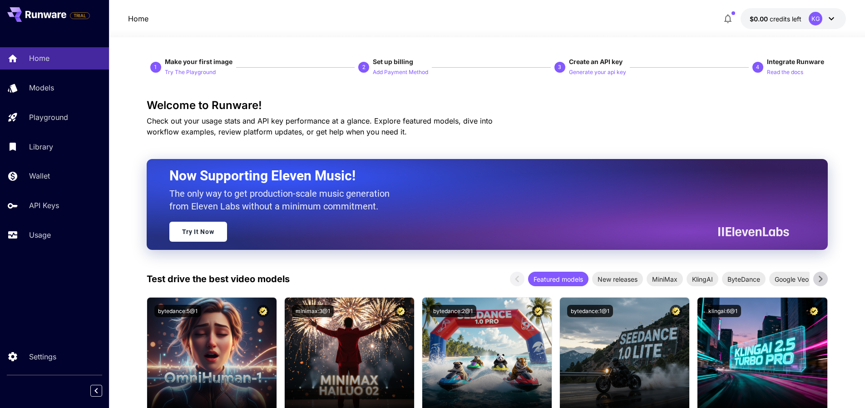
click at [43, 18] on button at bounding box center [36, 14] width 59 height 15
